Goal: Task Accomplishment & Management: Use online tool/utility

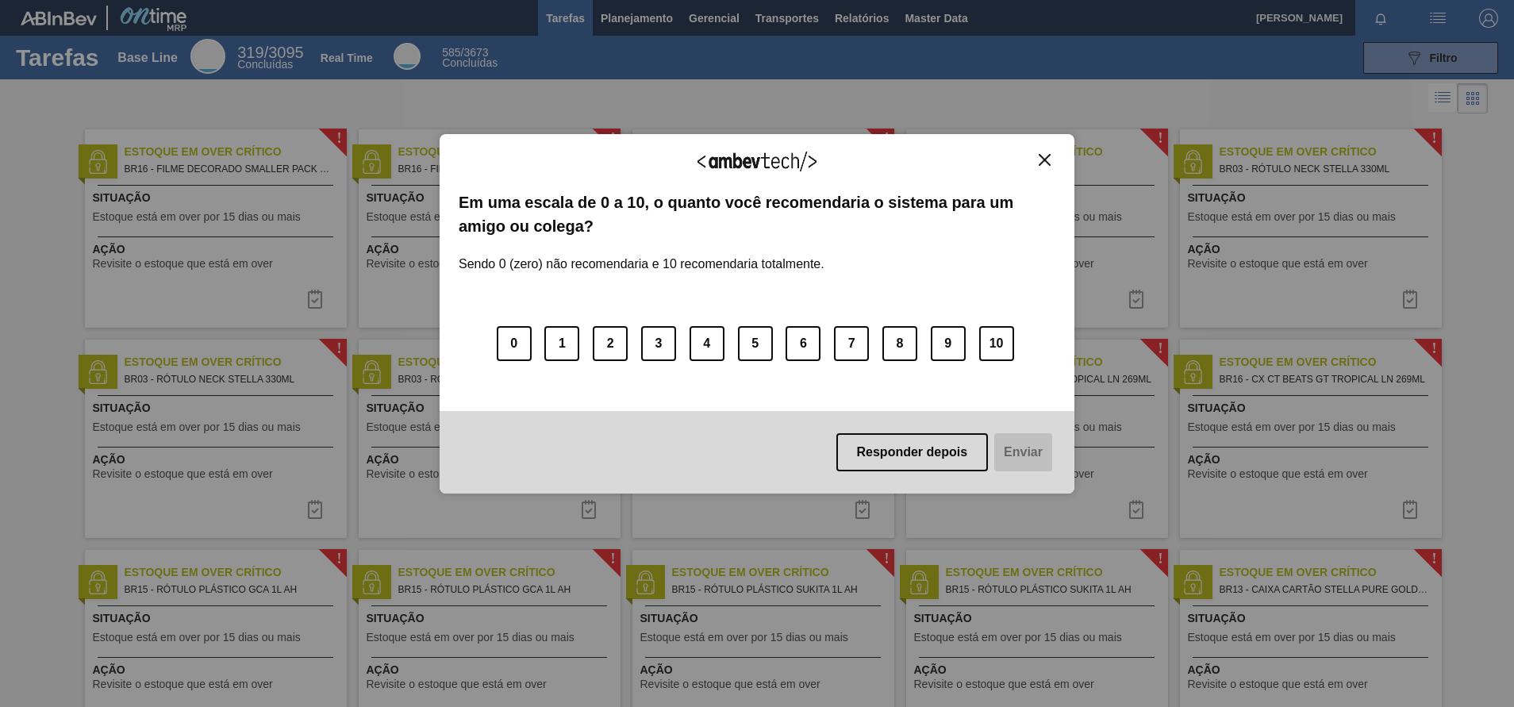
click at [1041, 151] on div "Agradecemos seu feedback! Em uma escala de 0 a 10, o quanto você recomendaria o…" at bounding box center [757, 314] width 635 height 360
click at [1044, 155] on img "Close" at bounding box center [1044, 160] width 12 height 12
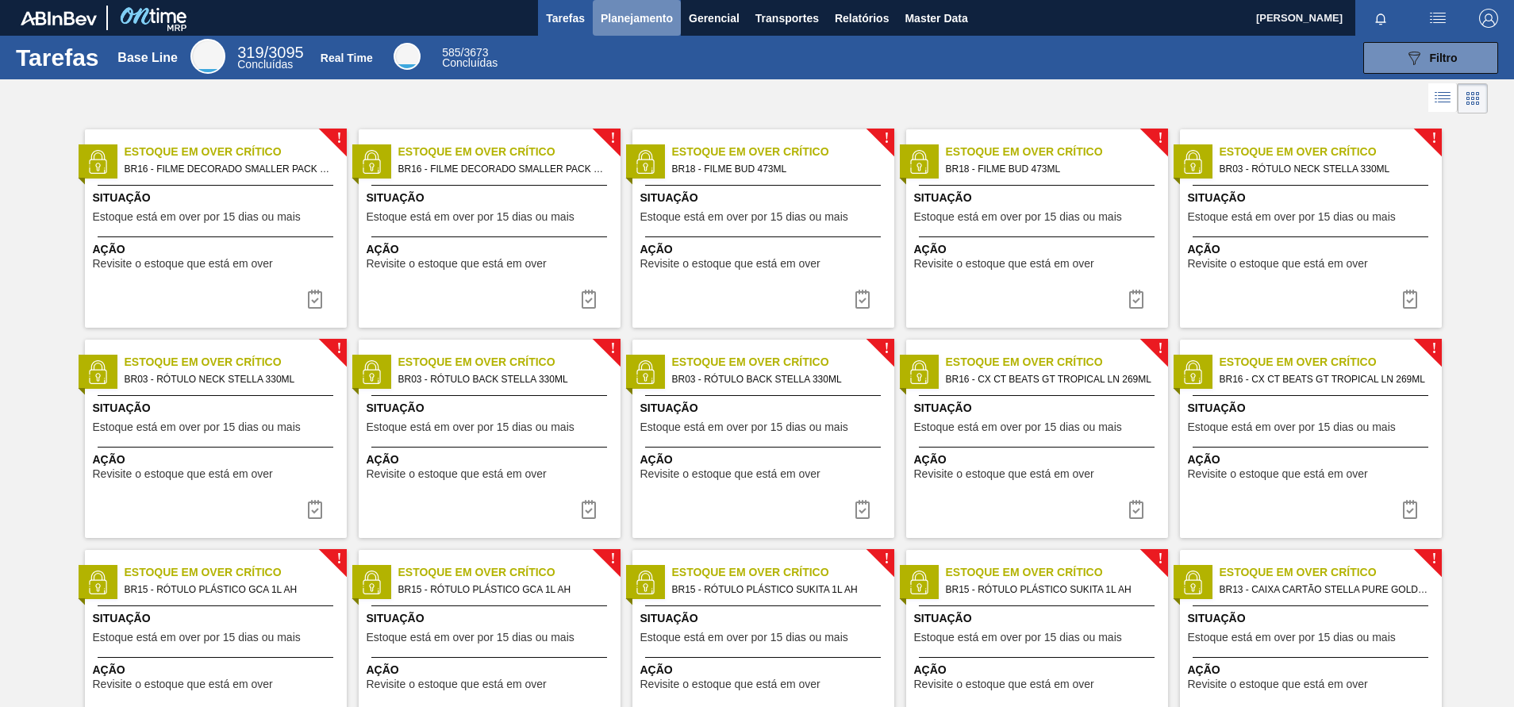
click at [642, 15] on span "Planejamento" at bounding box center [637, 18] width 72 height 19
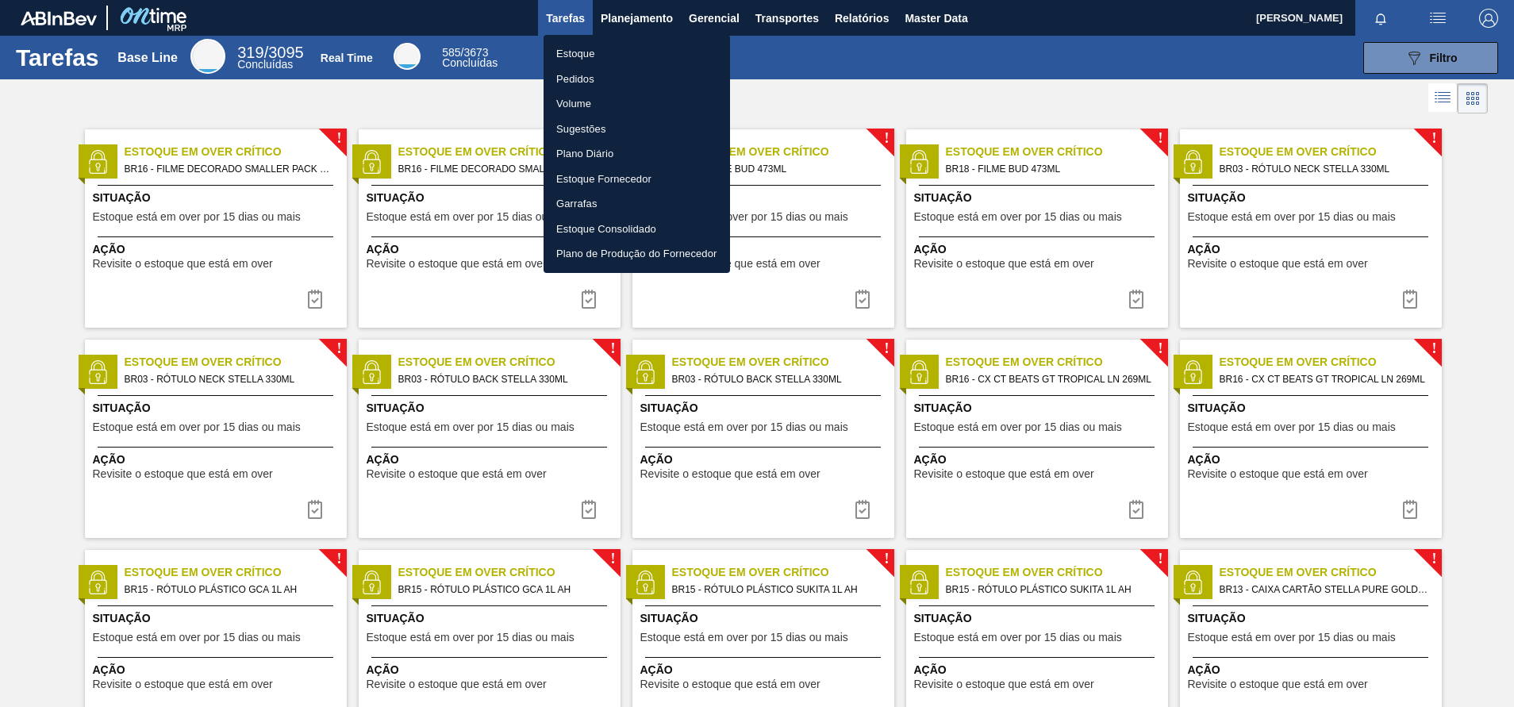
click at [573, 78] on li "Pedidos" at bounding box center [636, 79] width 186 height 25
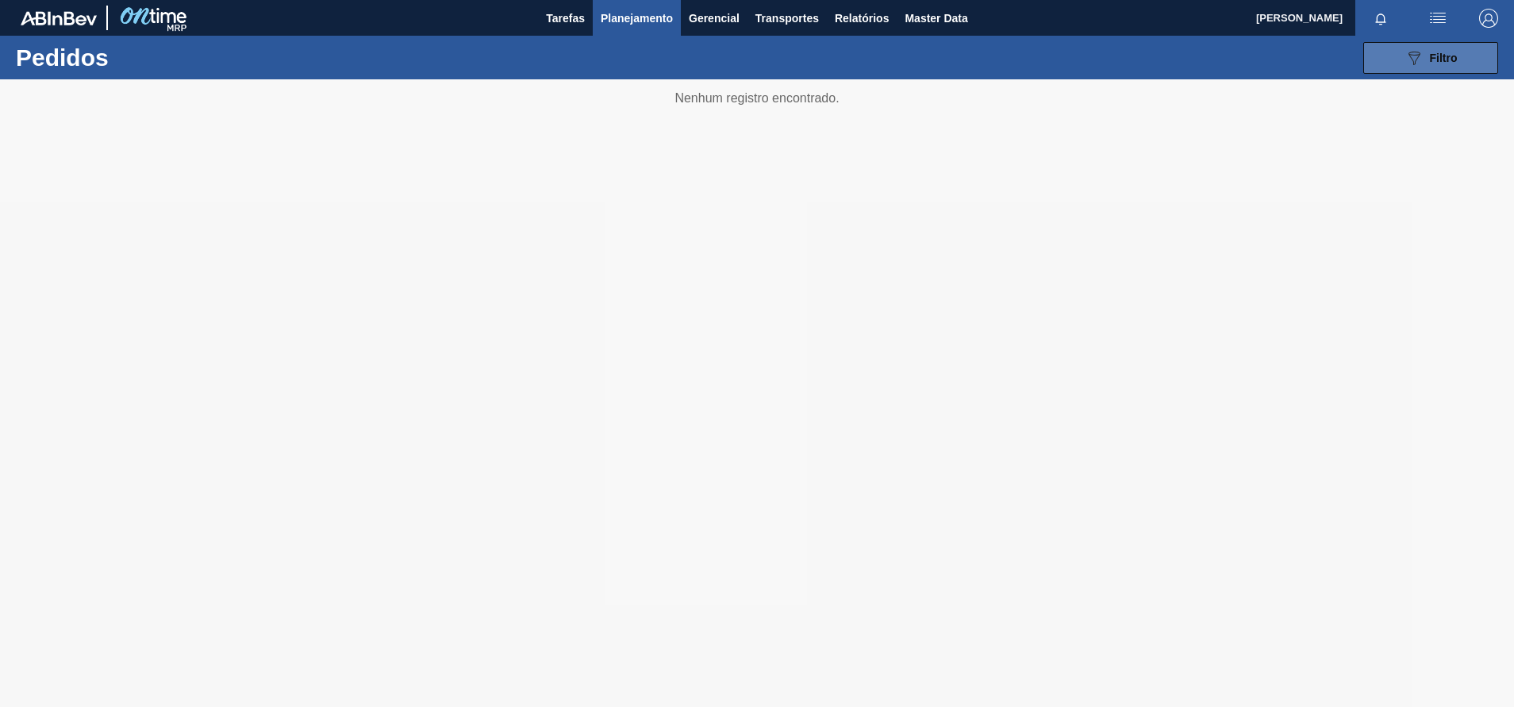
click at [1405, 67] on icon "089F7B8B-B2A5-4AFE-B5C0-19BA573D28AC" at bounding box center [1413, 57] width 19 height 19
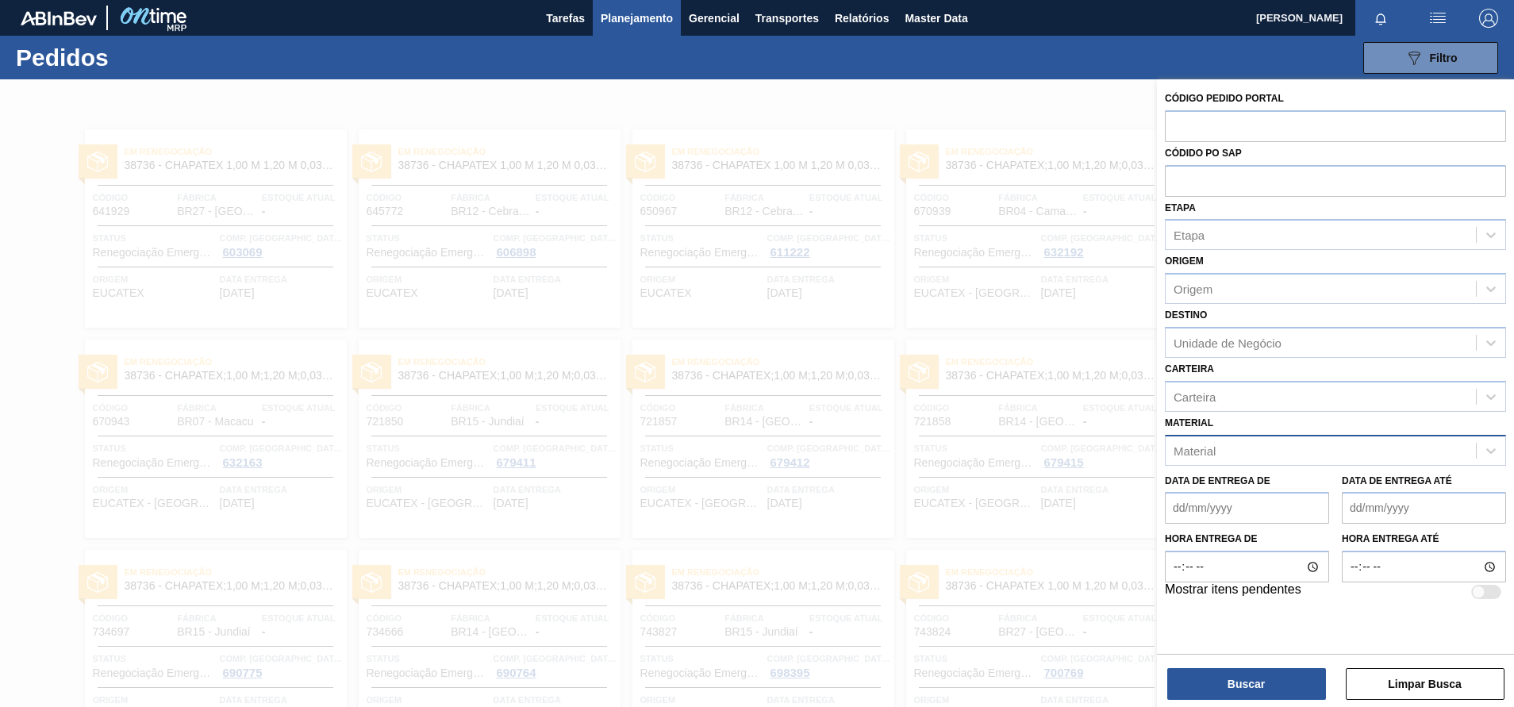
click at [1200, 448] on div "Material" at bounding box center [1194, 449] width 42 height 13
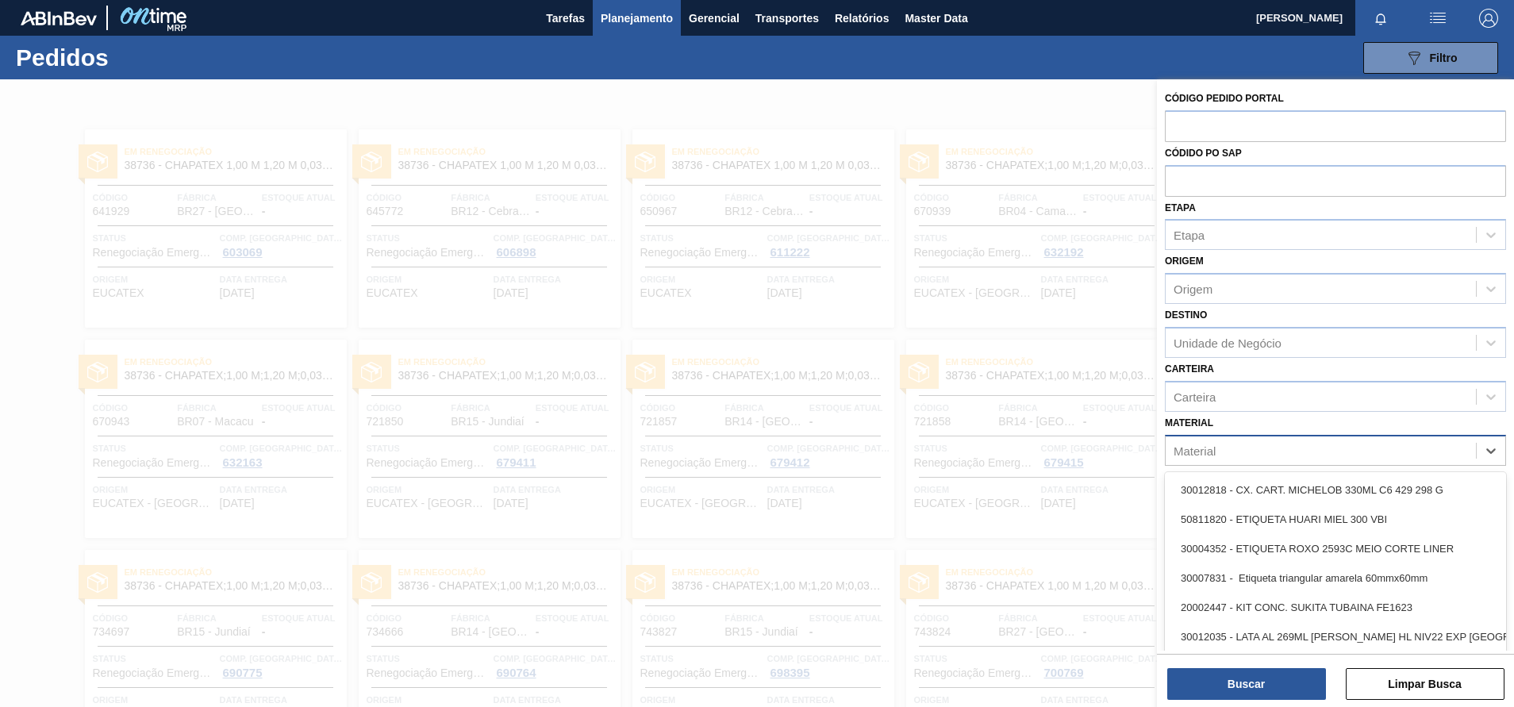
scroll to position [10, 0]
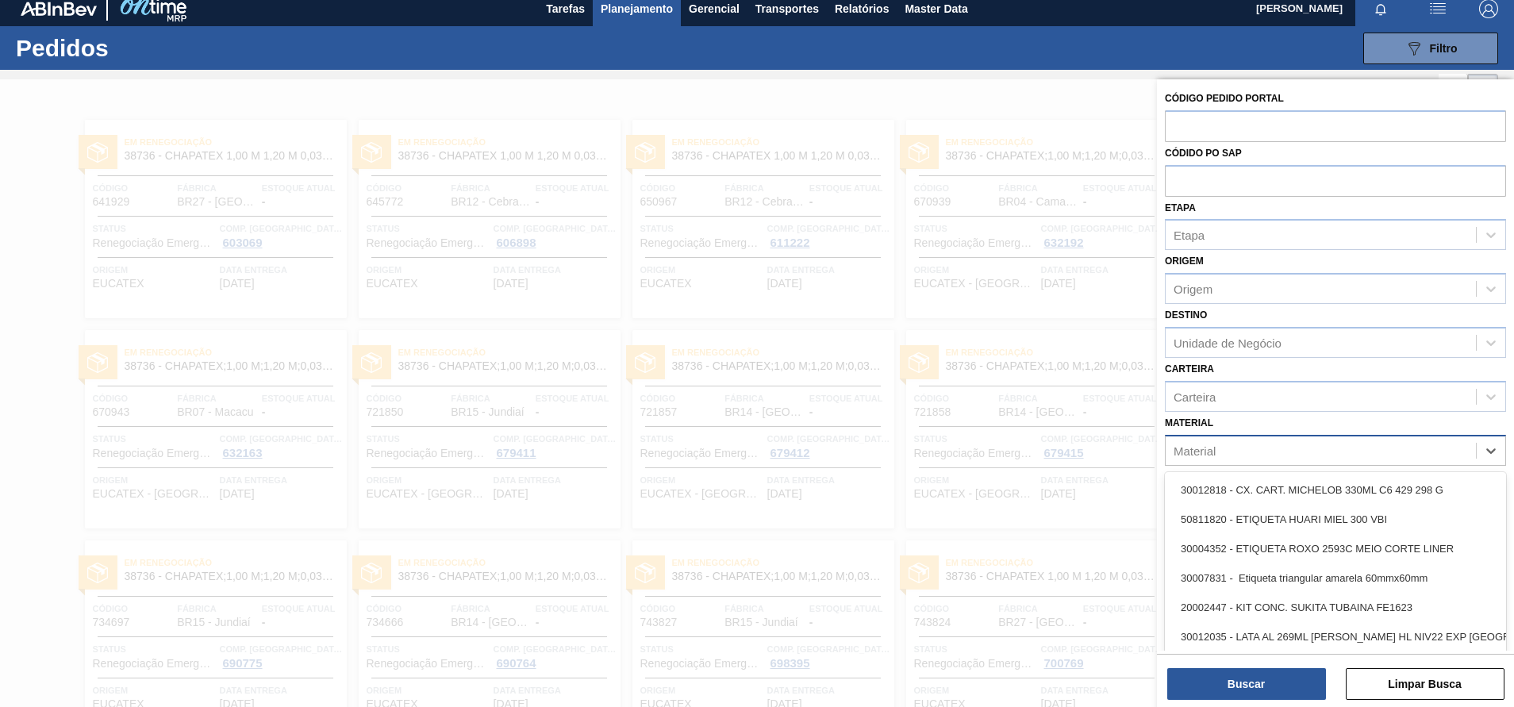
paste input "30034488 - (SAP Legado: 50851475) - ROT NECK FLYING FISH 330ML"
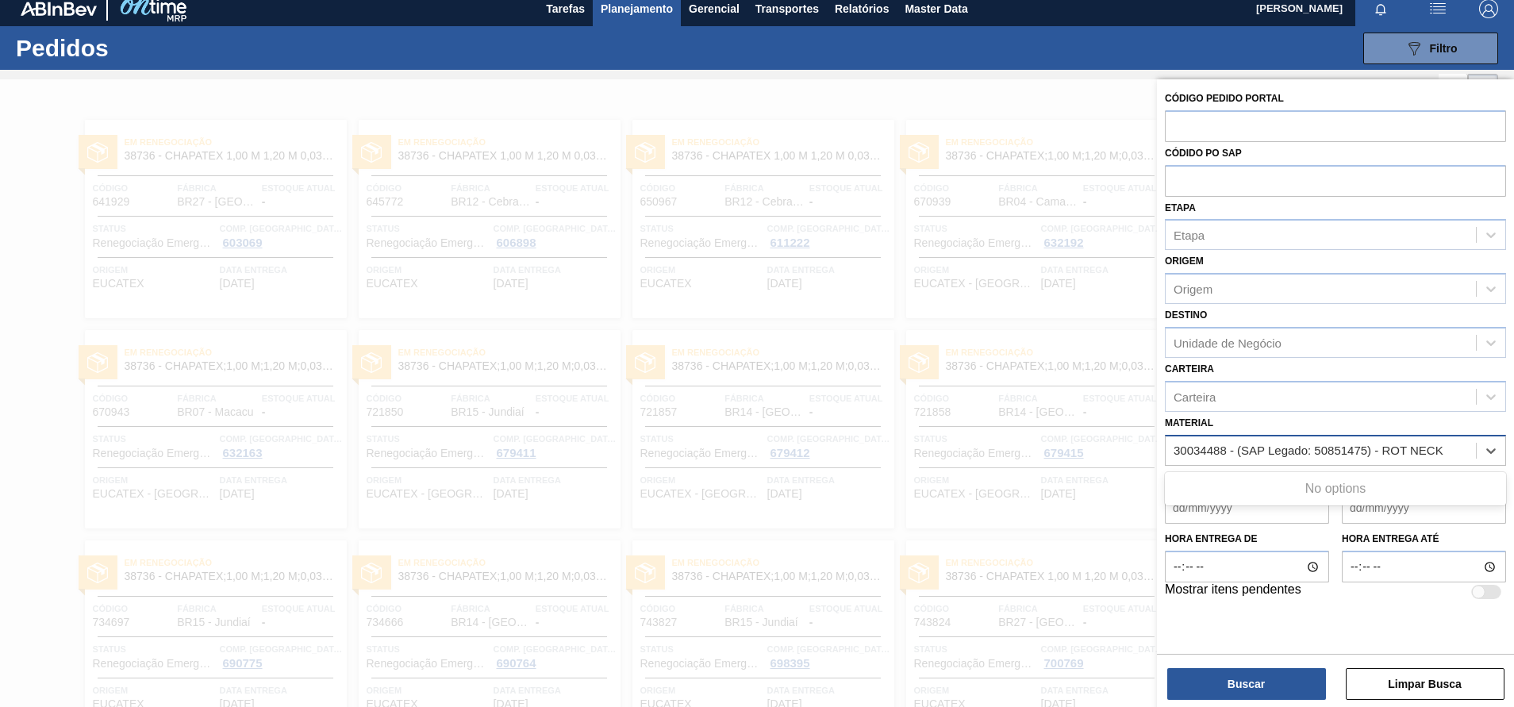
scroll to position [0, 0]
type input "30034488 -"
click at [1326, 474] on div "30034488 - ROT NECK FLYING FISH 330ML" at bounding box center [1335, 490] width 341 height 36
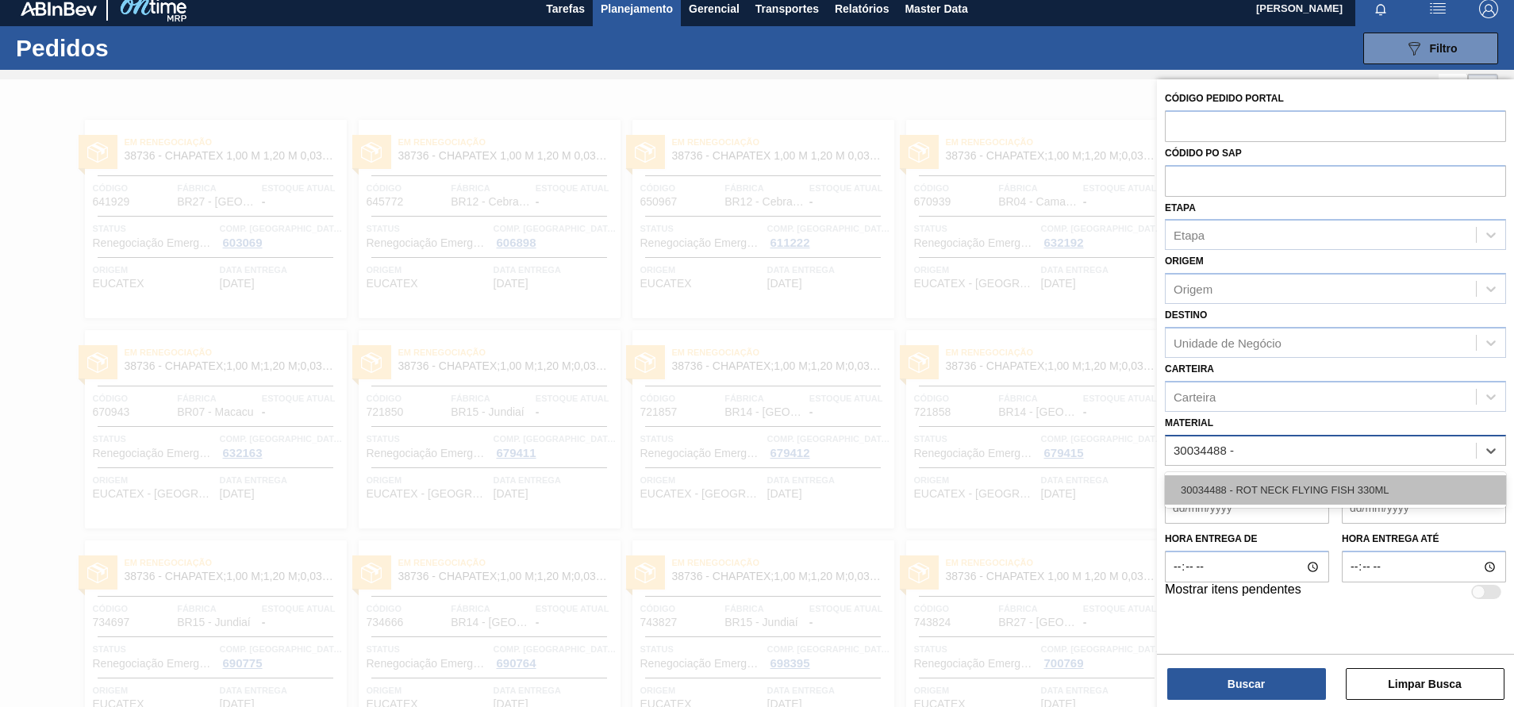
click at [1230, 482] on div "30034488 - ROT NECK FLYING FISH 330ML" at bounding box center [1335, 489] width 341 height 29
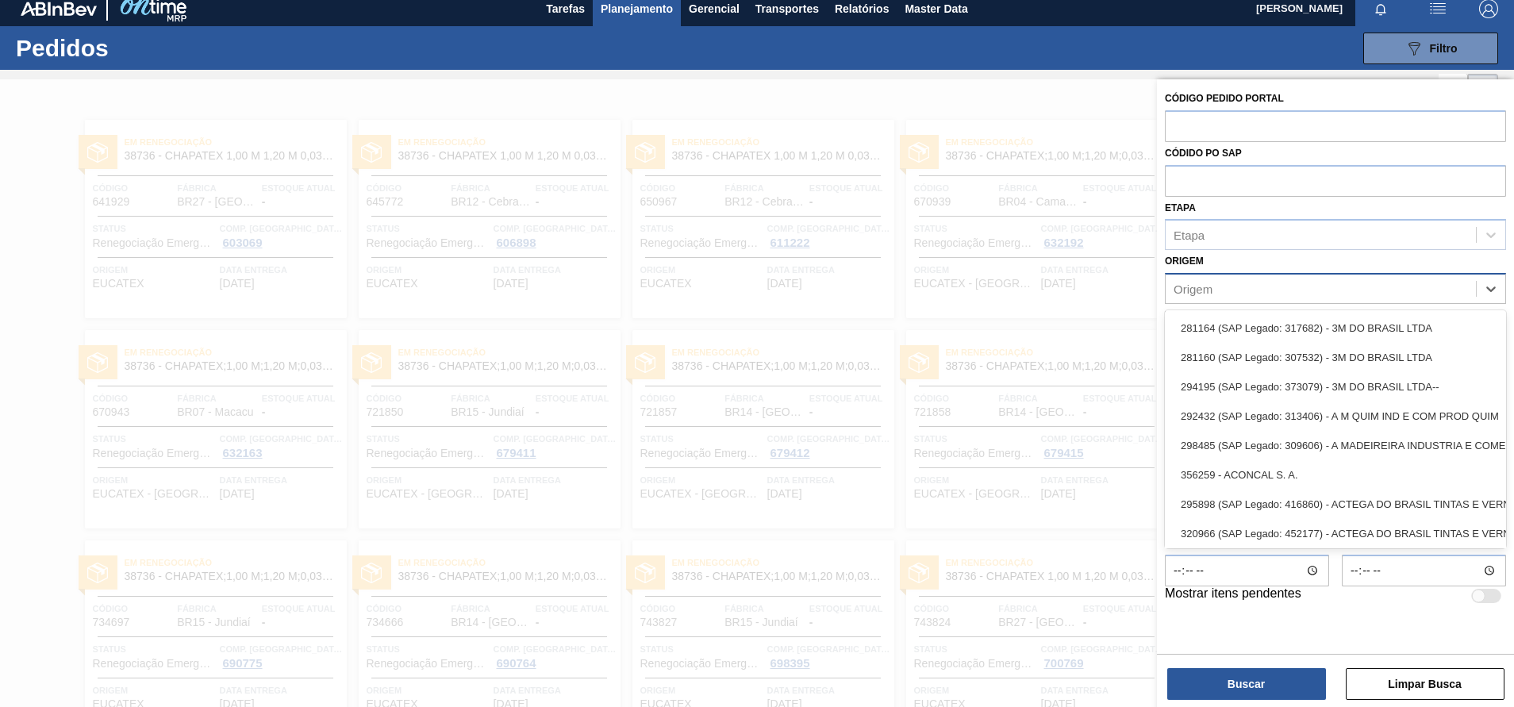
click at [1221, 282] on div "Origem" at bounding box center [1320, 289] width 310 height 23
click at [1216, 671] on button "Buscar" at bounding box center [1246, 684] width 159 height 32
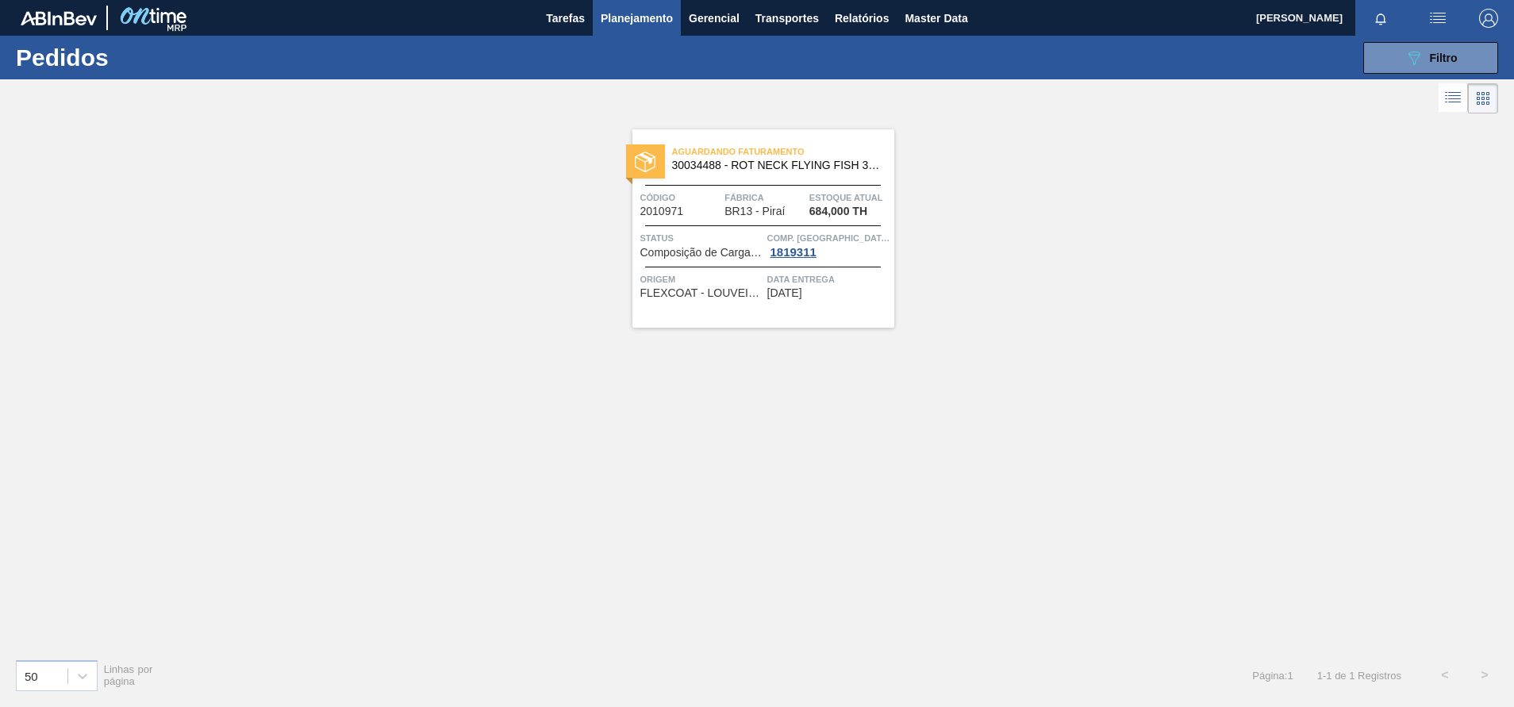
click at [820, 166] on span "30034488 - ROT NECK FLYING FISH 330ML" at bounding box center [776, 165] width 209 height 12
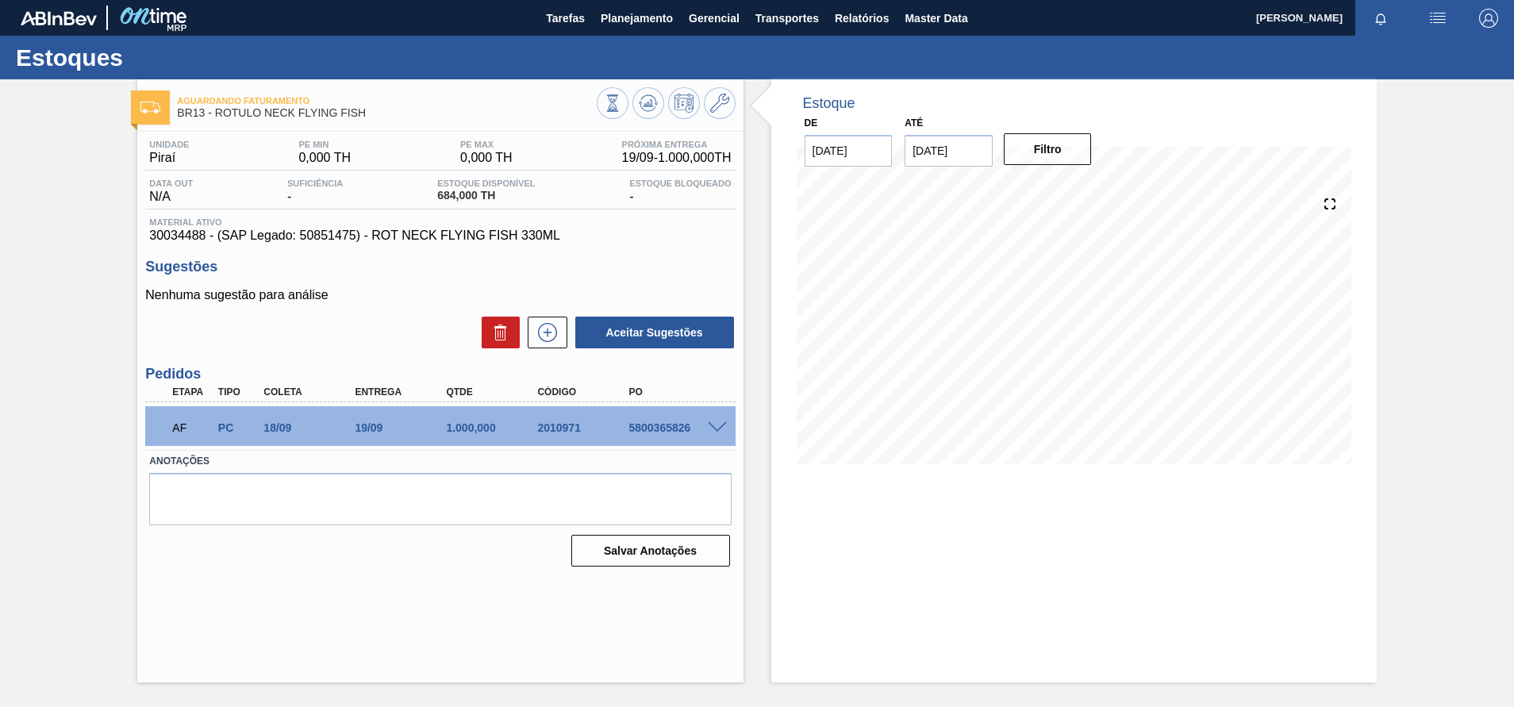
click at [705, 427] on div at bounding box center [720, 426] width 32 height 12
click at [715, 426] on span at bounding box center [717, 428] width 19 height 12
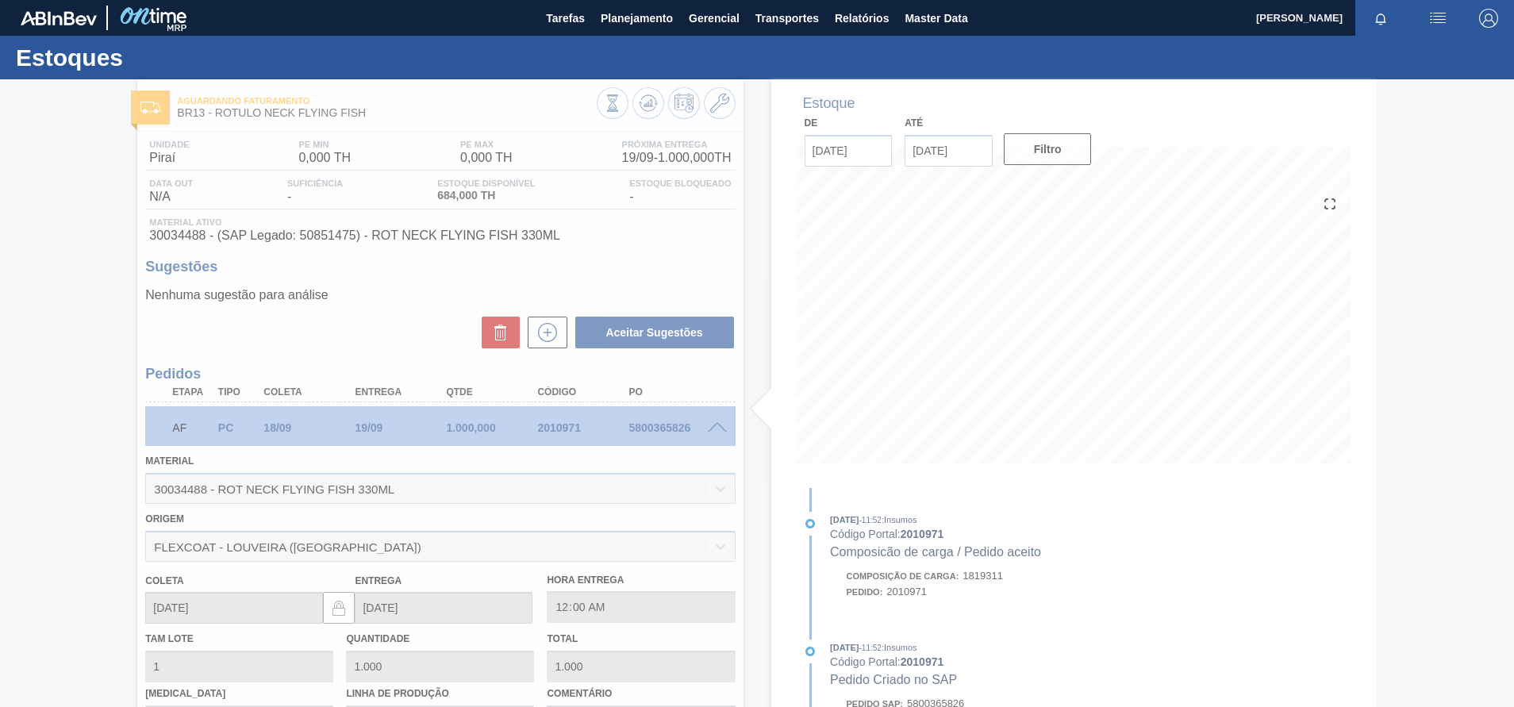
scroll to position [258, 0]
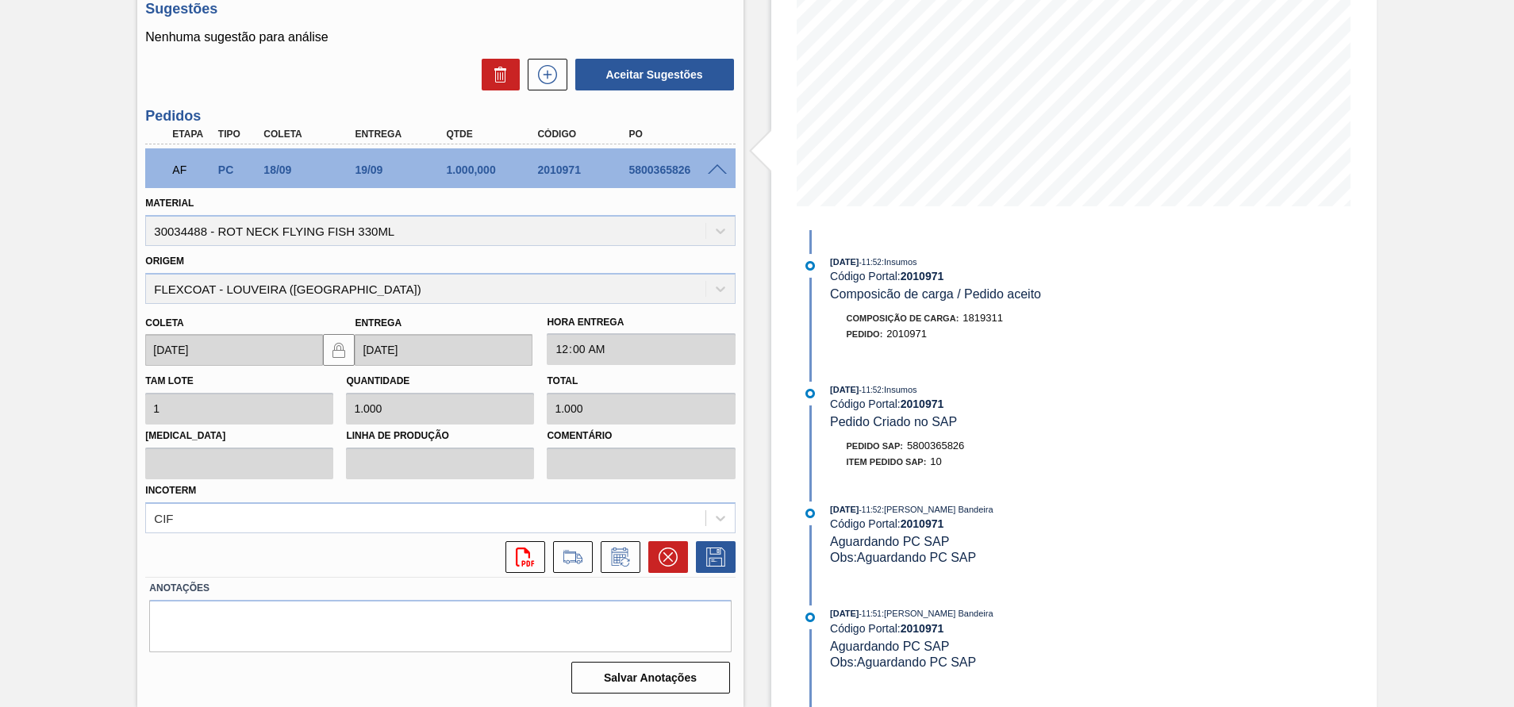
drag, startPoint x: 1207, startPoint y: 312, endPoint x: 1207, endPoint y: 321, distance: 9.5
click at [1207, 321] on div "Estoque De [DATE] Até [DATE] Filtro 22/09 Projeção de Estoque 956.704 [DOMAIN_N…" at bounding box center [1073, 264] width 605 height 885
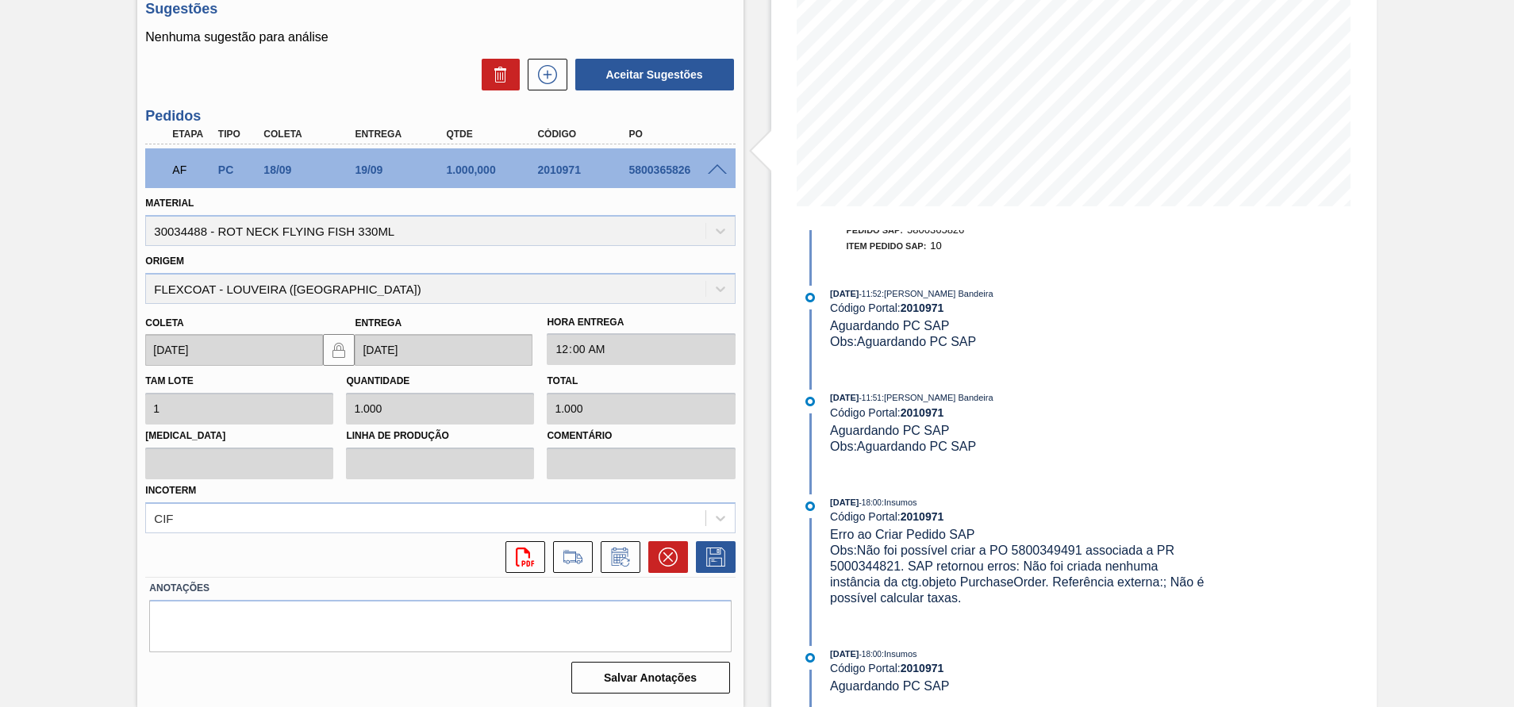
scroll to position [0, 0]
